Goal: Information Seeking & Learning: Learn about a topic

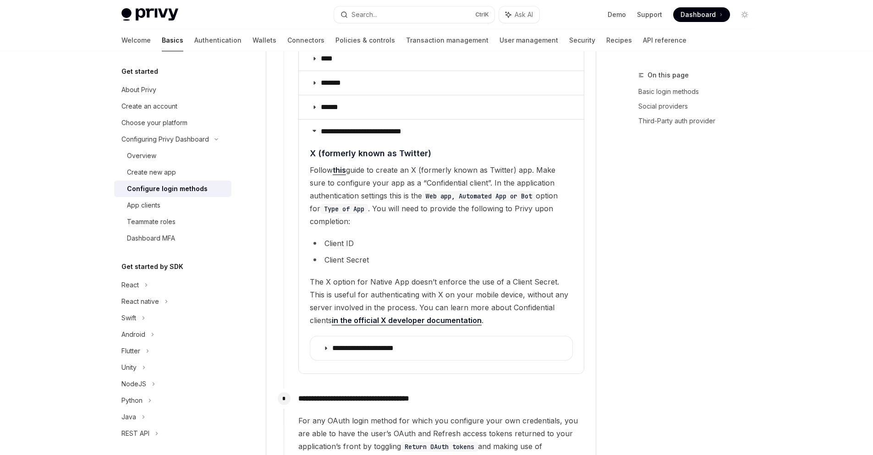
scroll to position [1557, 0]
click at [415, 16] on button "Search... Ctrl K" at bounding box center [414, 14] width 160 height 16
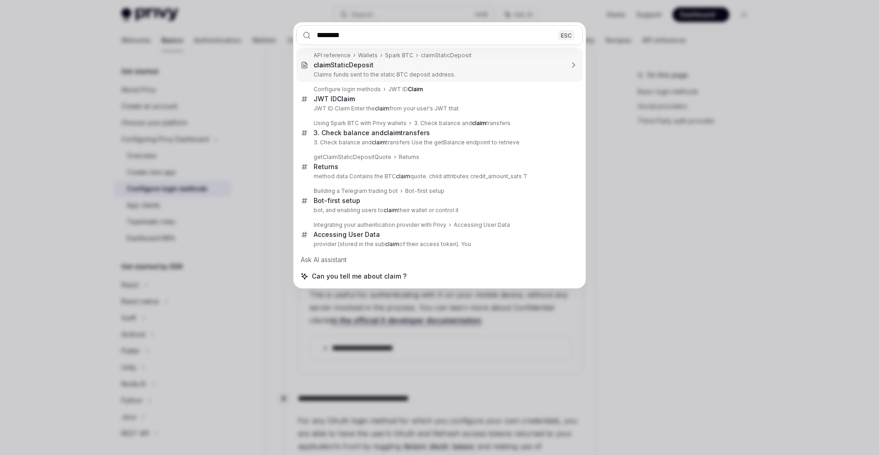
type input "*********"
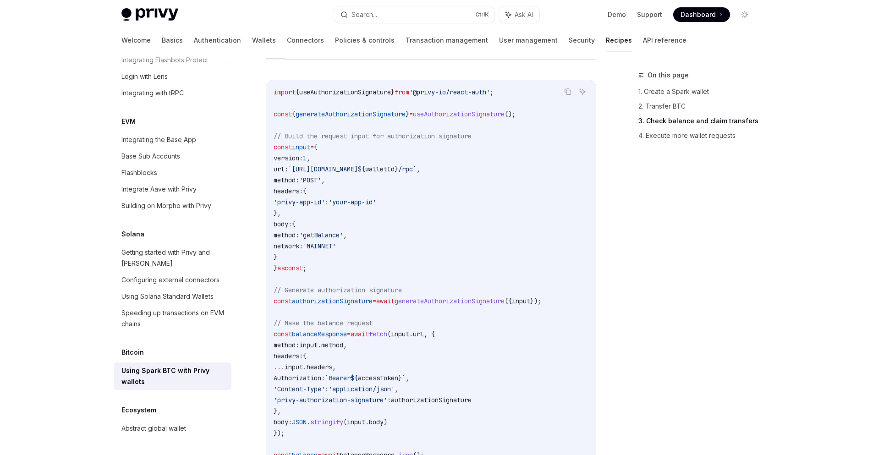
scroll to position [1328, 0]
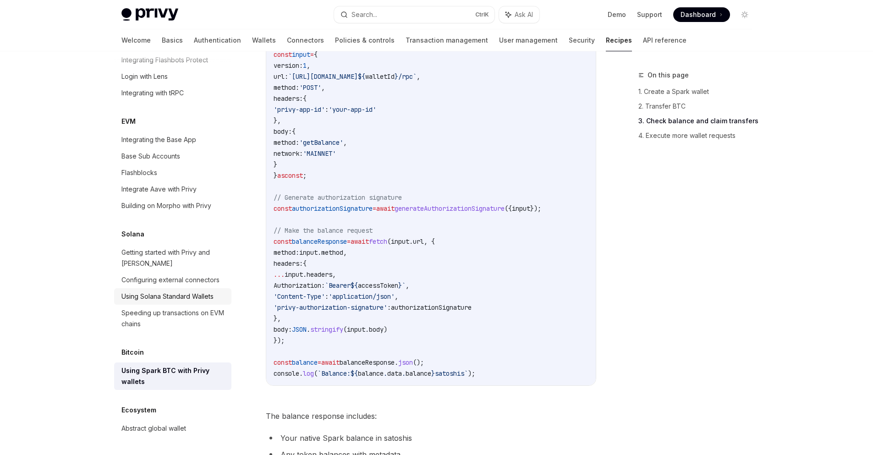
click at [182, 294] on div "Using Solana Standard Wallets" at bounding box center [167, 296] width 92 height 11
type textarea "*"
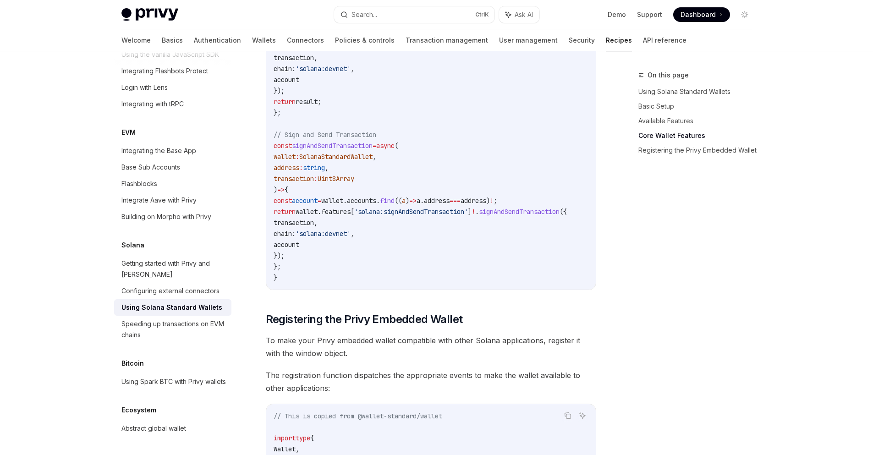
scroll to position [824, 0]
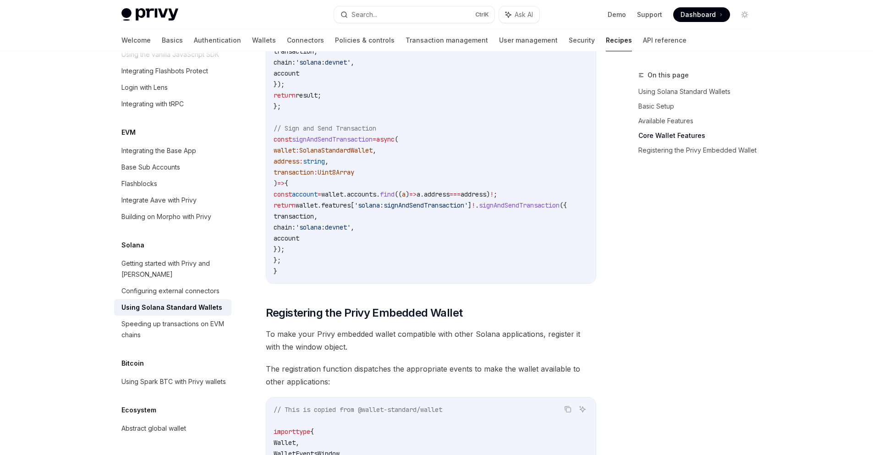
drag, startPoint x: 649, startPoint y: 275, endPoint x: 661, endPoint y: 278, distance: 11.8
click at [649, 275] on div "On this page Using Solana Standard Wallets Basic Setup Available Features Core …" at bounding box center [689, 262] width 139 height 385
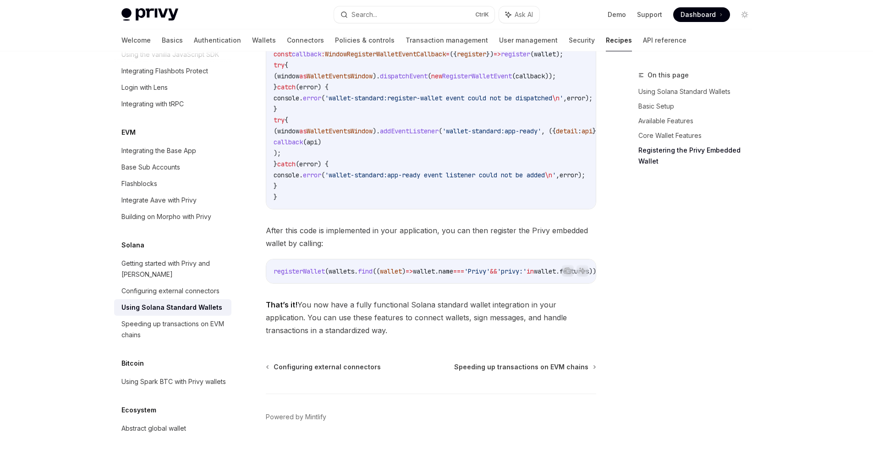
scroll to position [1553, 0]
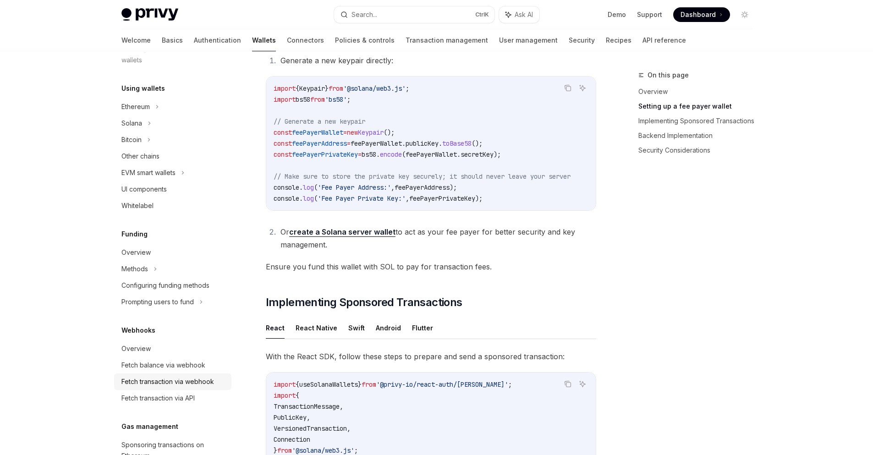
scroll to position [109, 0]
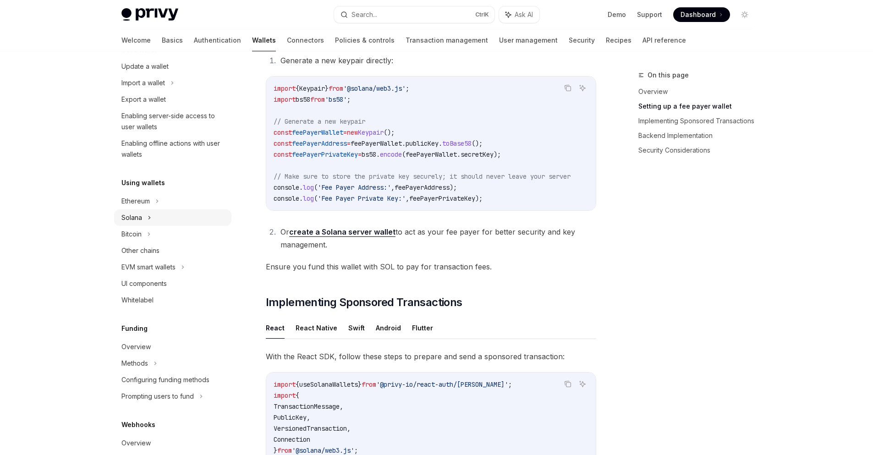
click at [140, 55] on div "Solana" at bounding box center [138, 49] width 35 height 11
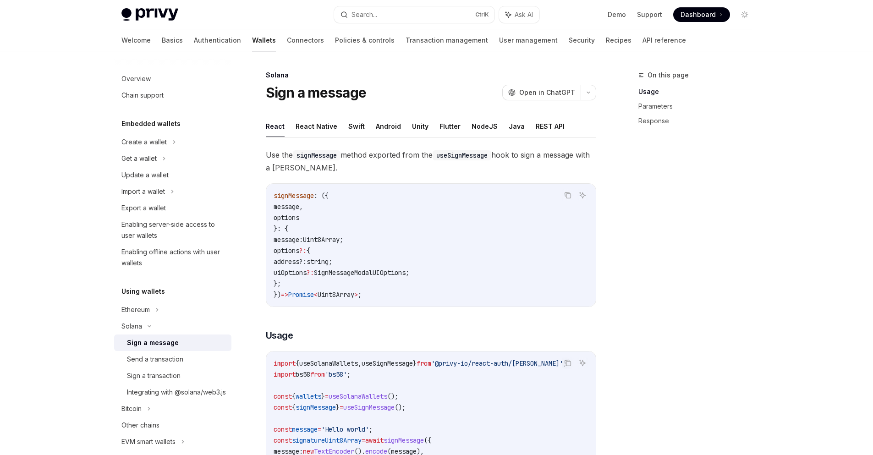
type textarea "*"
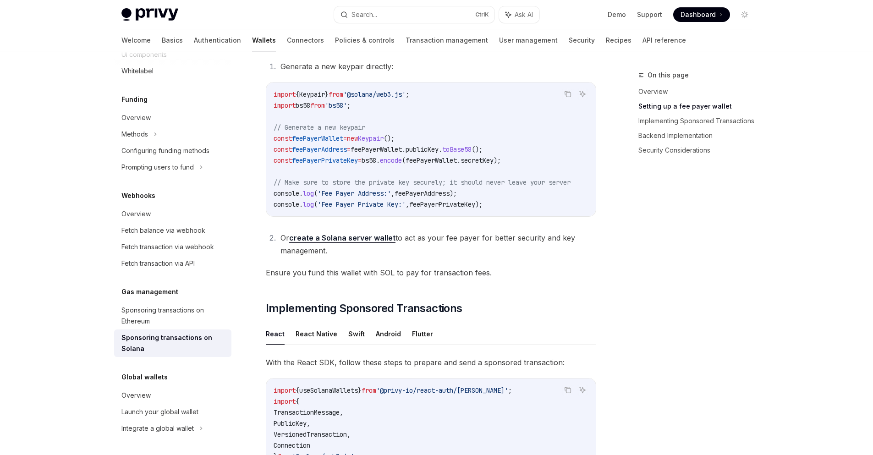
scroll to position [458, 0]
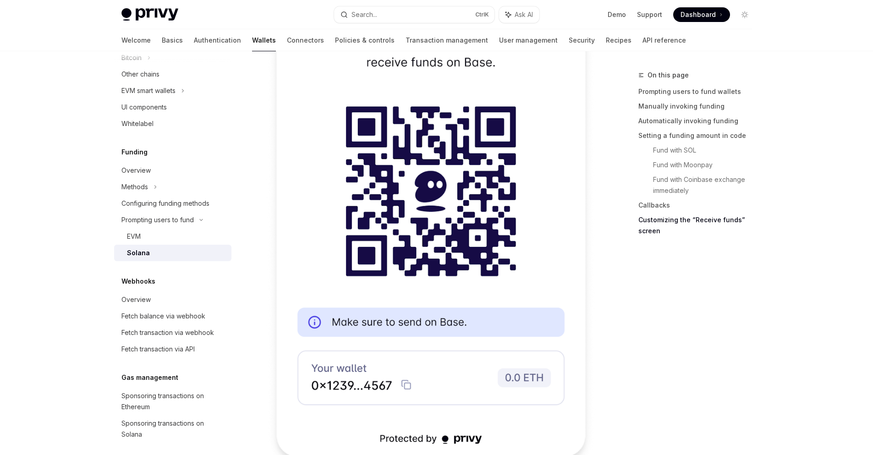
scroll to position [2378, 0]
